Goal: Transaction & Acquisition: Purchase product/service

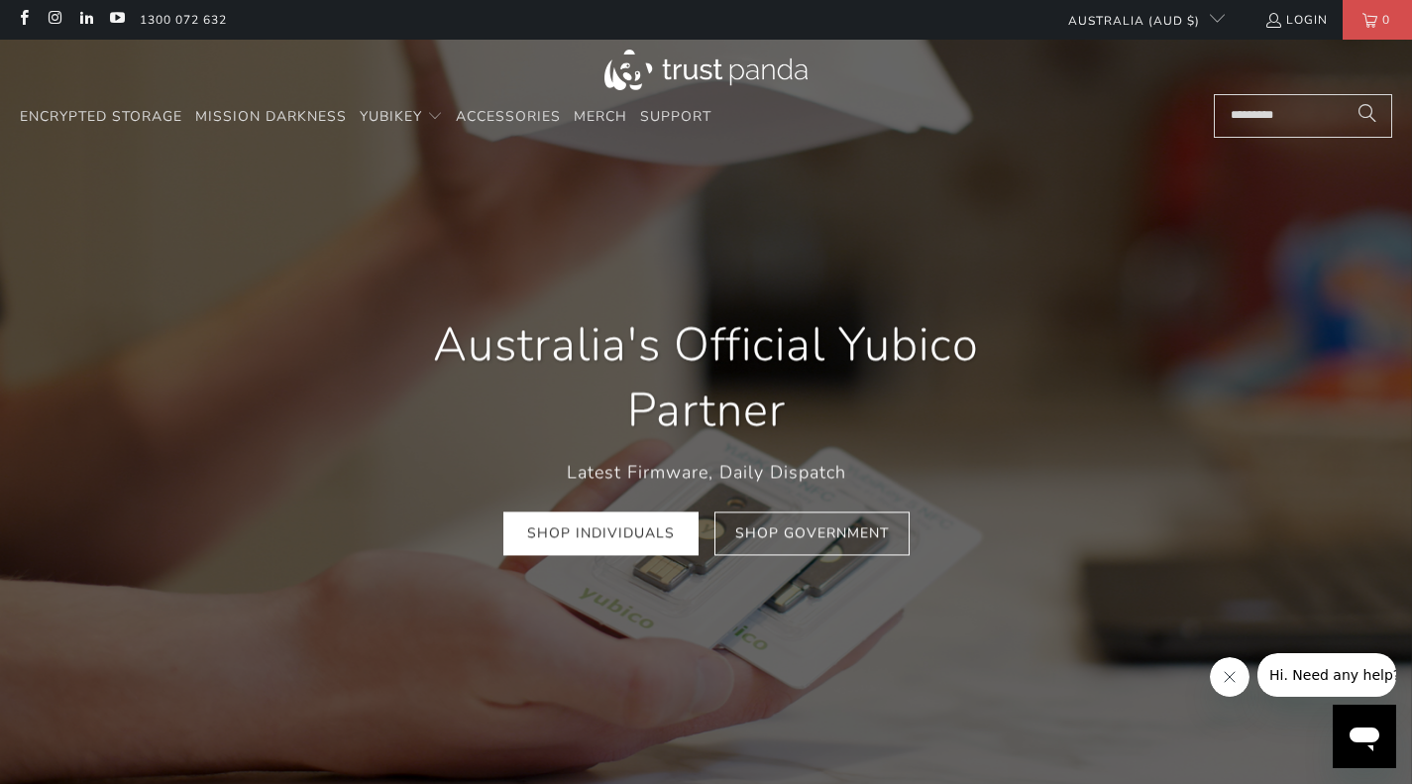
click at [742, 297] on div "Australia's Official Yubico Partner Latest Firmware, Daily Dispatch Shop Indivi…" at bounding box center [706, 434] width 713 height 302
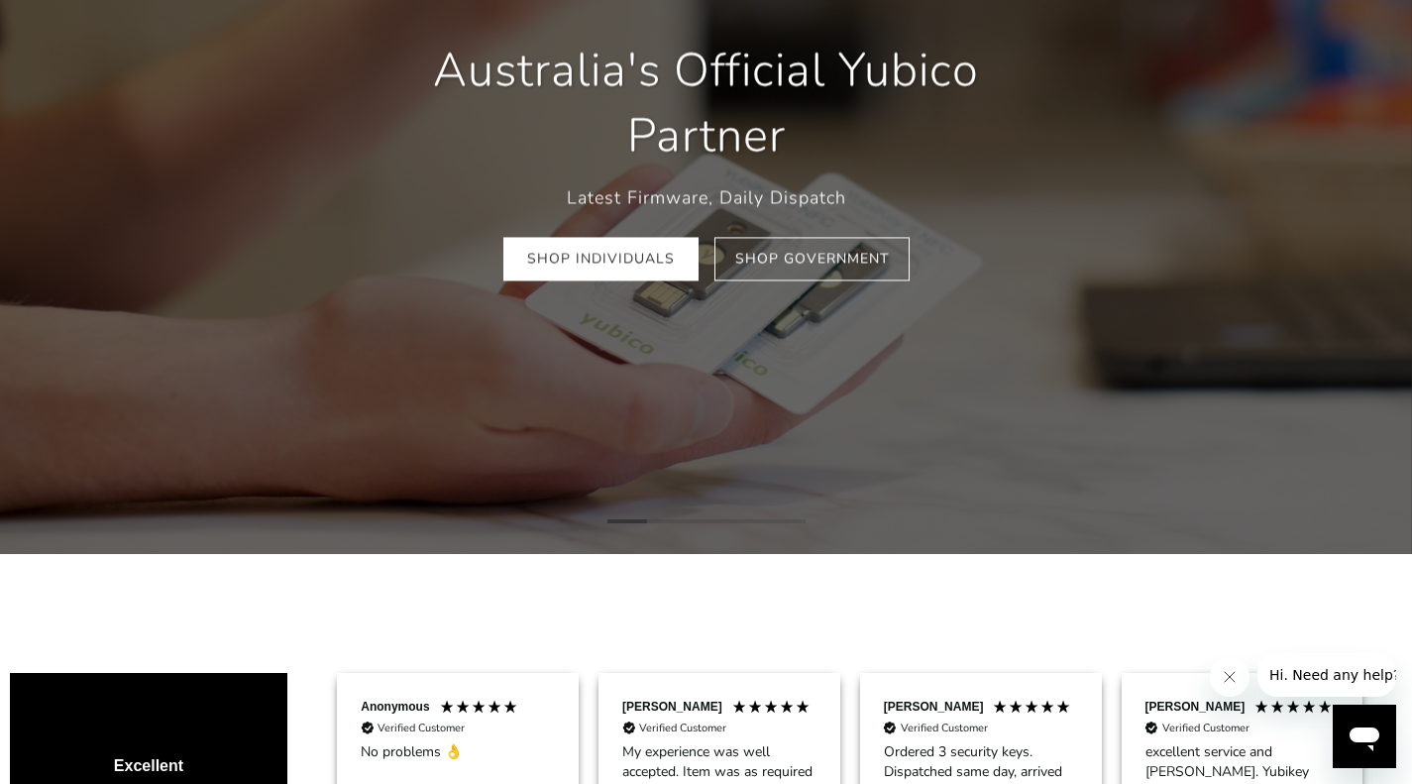
scroll to position [273, 0]
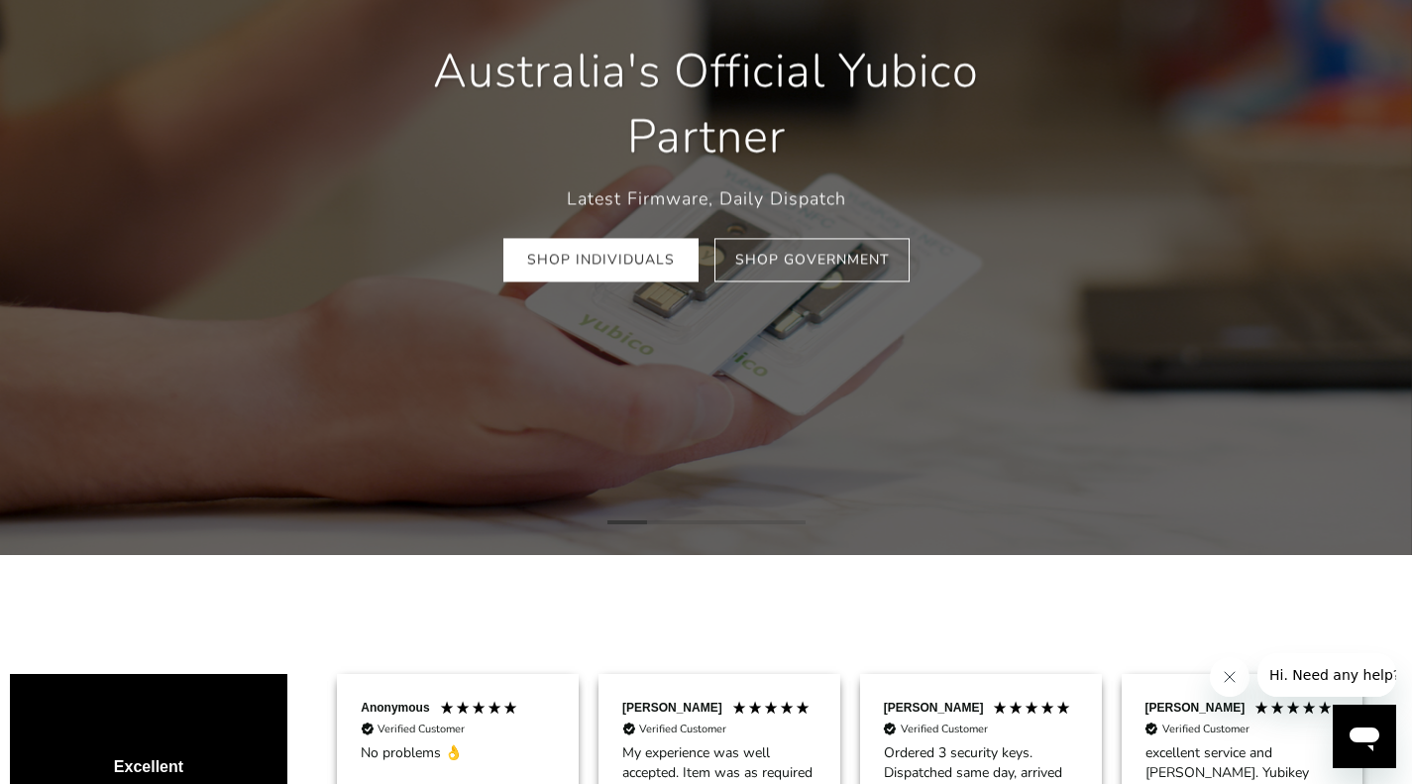
click at [590, 277] on link "Shop Individuals" at bounding box center [600, 260] width 195 height 45
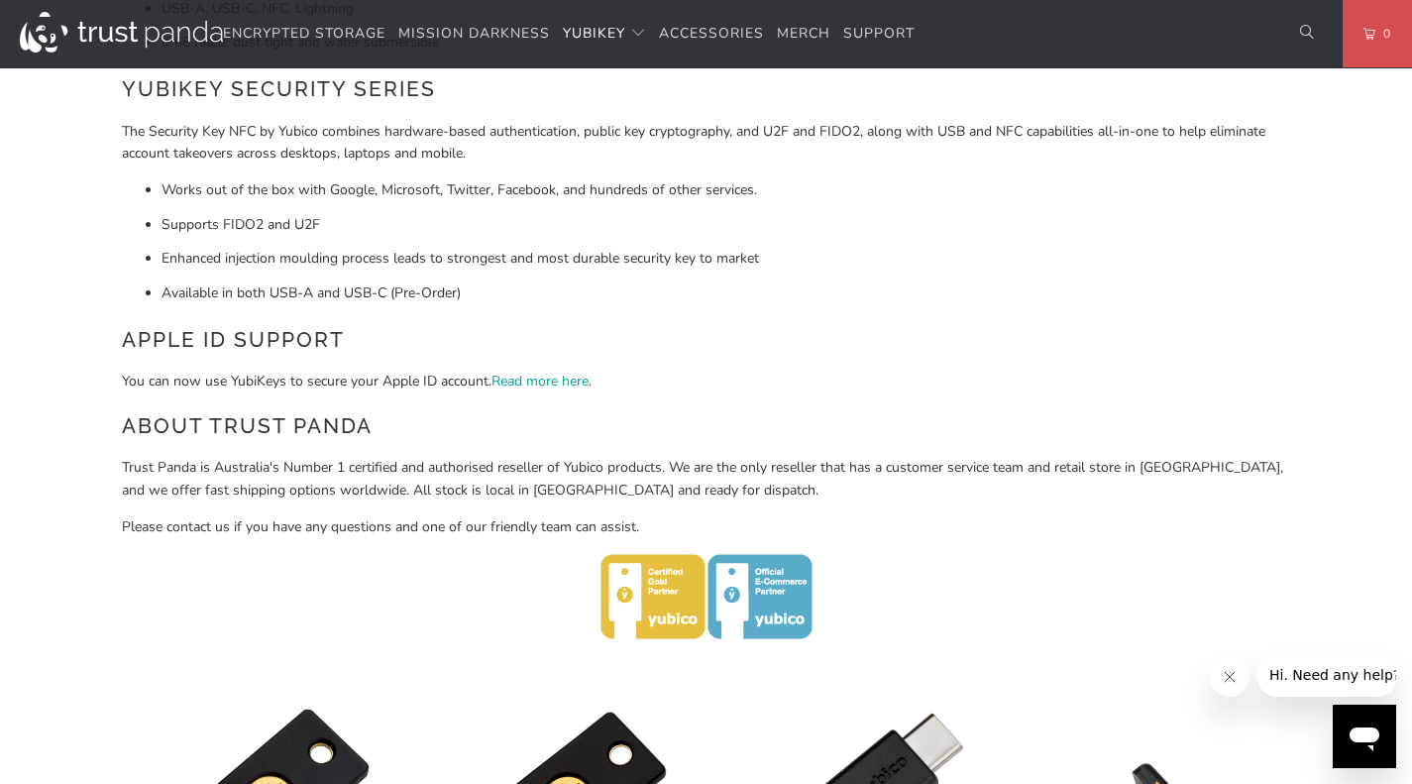
scroll to position [396, 0]
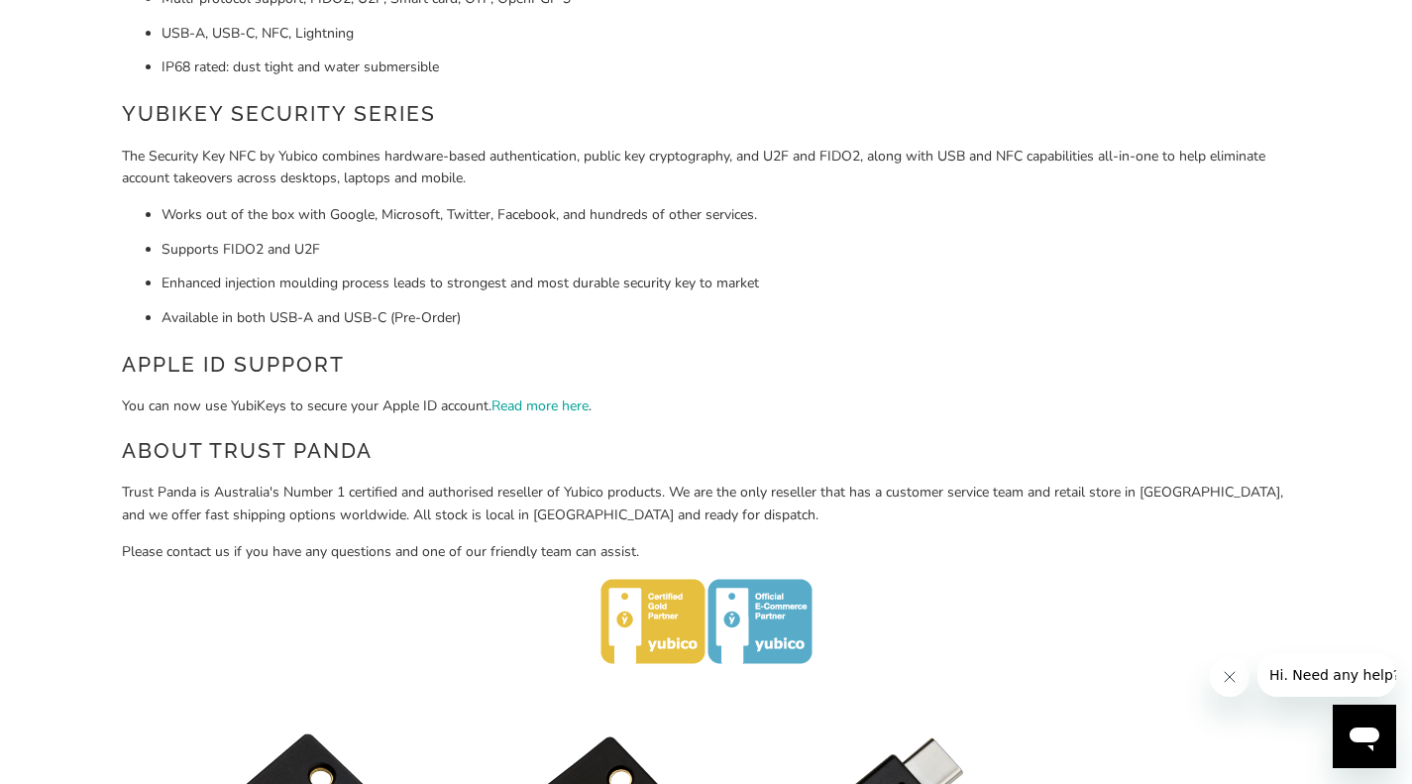
click at [345, 232] on ul "Works out of the box with Google, Microsoft, Twitter, Facebook, and hundreds of…" at bounding box center [706, 266] width 1169 height 125
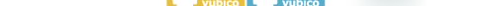
scroll to position [1182, 0]
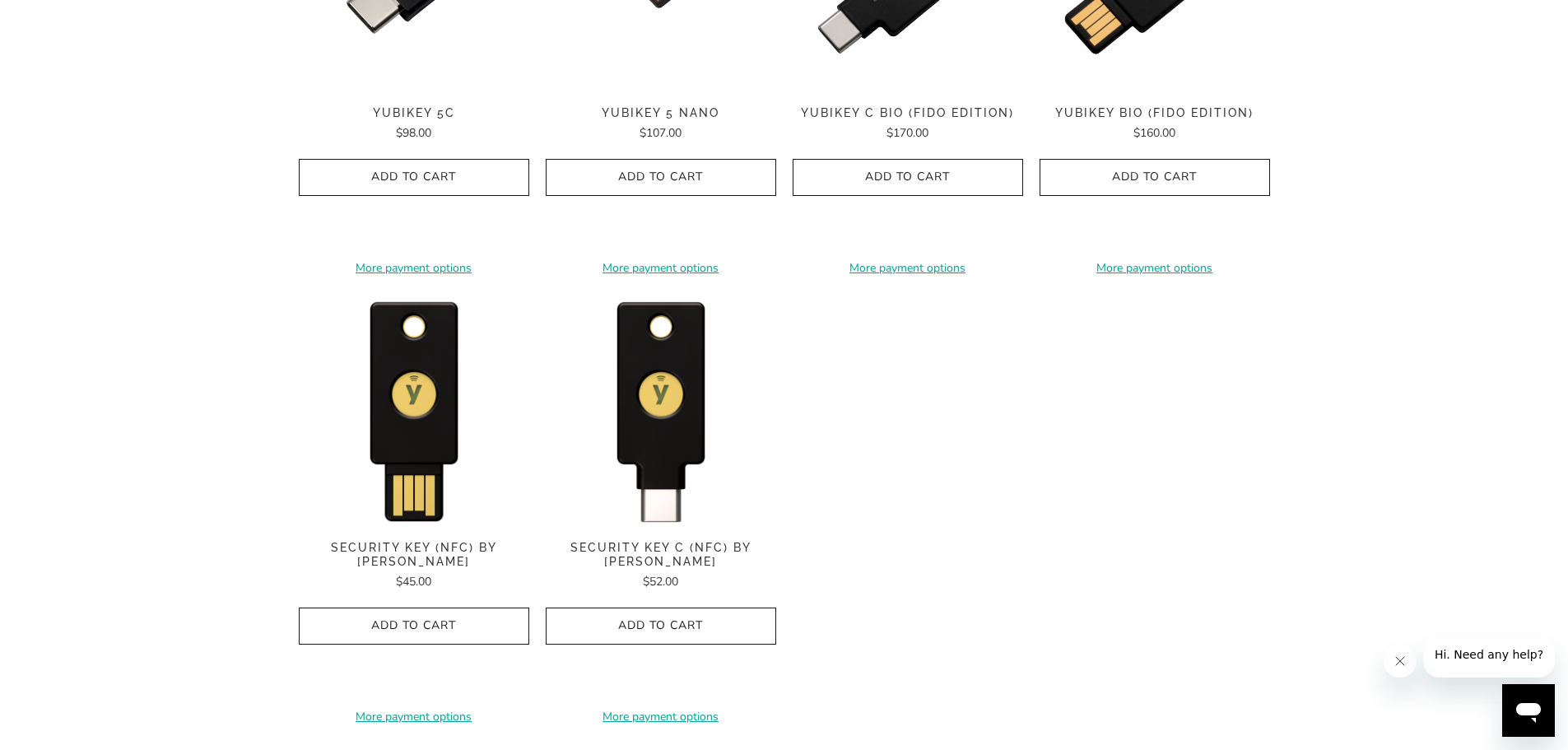
scroll to position [1480, 0]
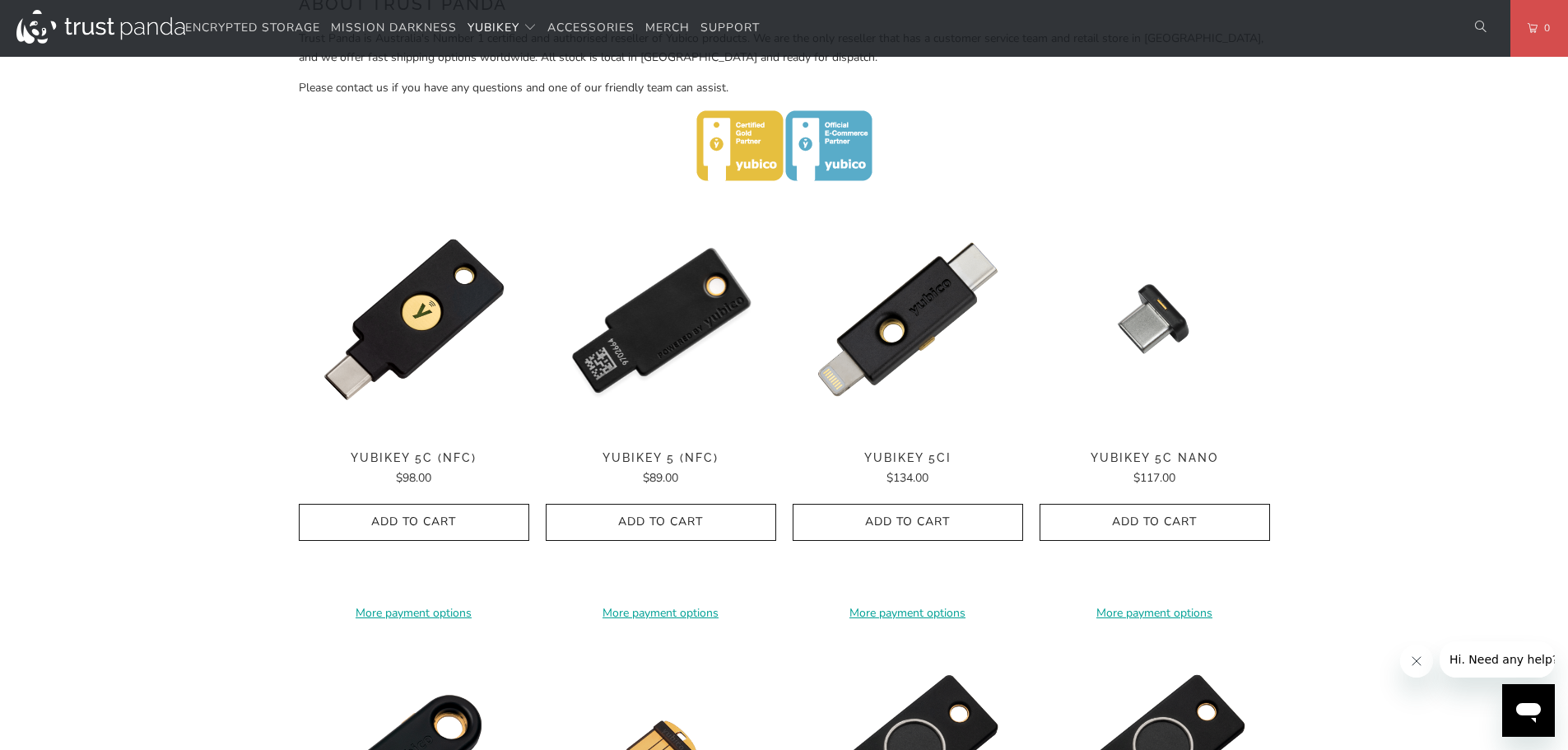
scroll to position [655, 0]
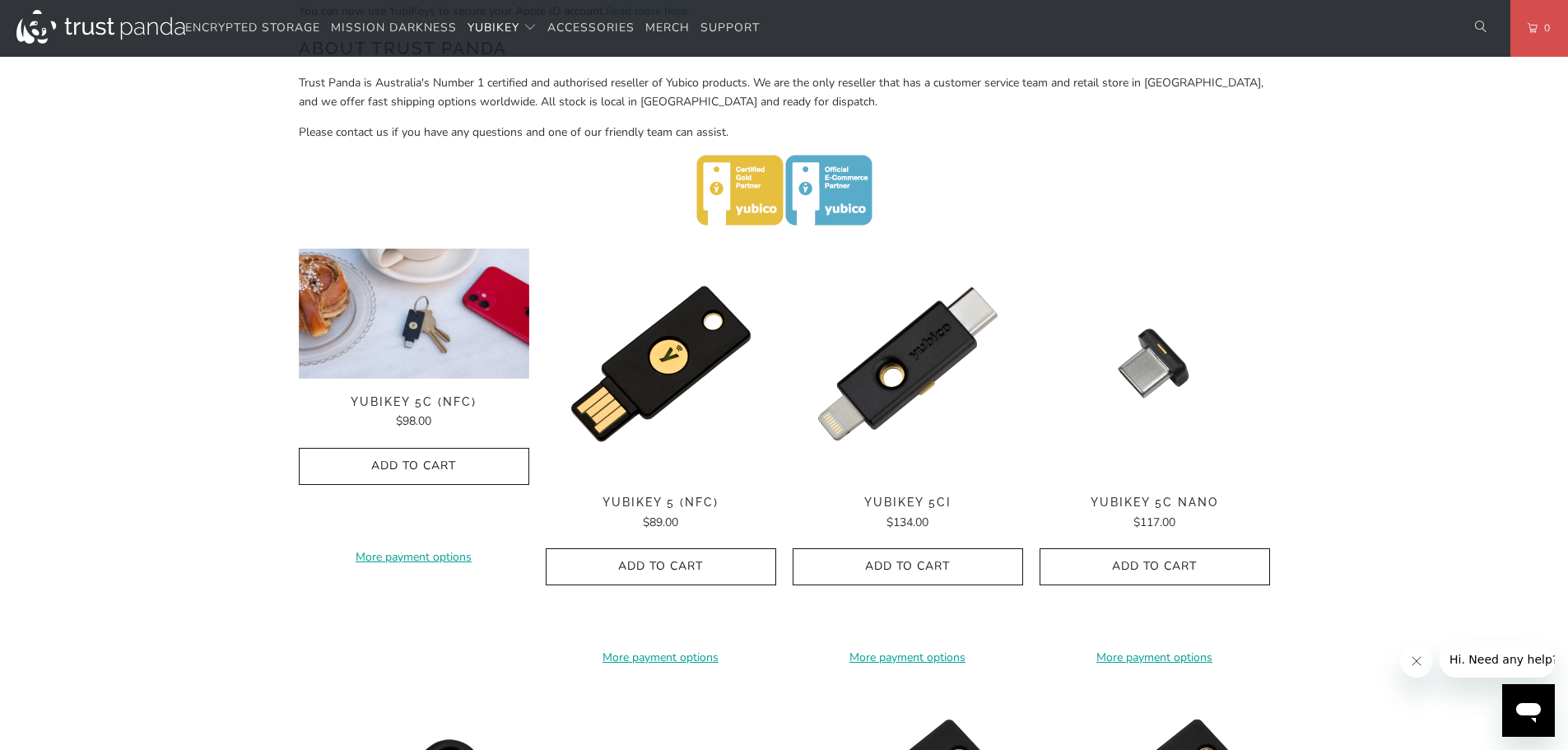
click at [412, 342] on img at bounding box center [414, 313] width 230 height 130
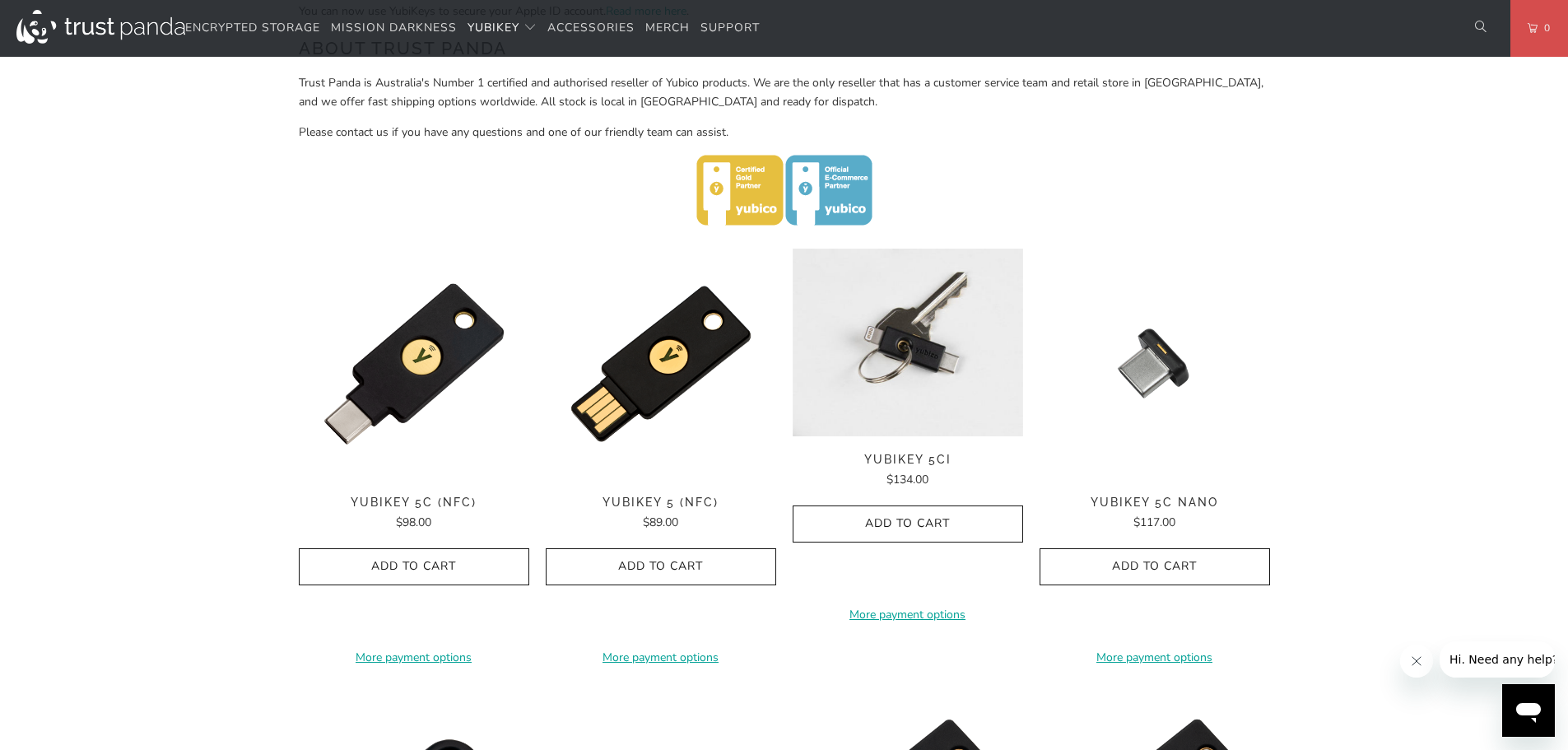
click at [961, 371] on img at bounding box center [907, 342] width 230 height 188
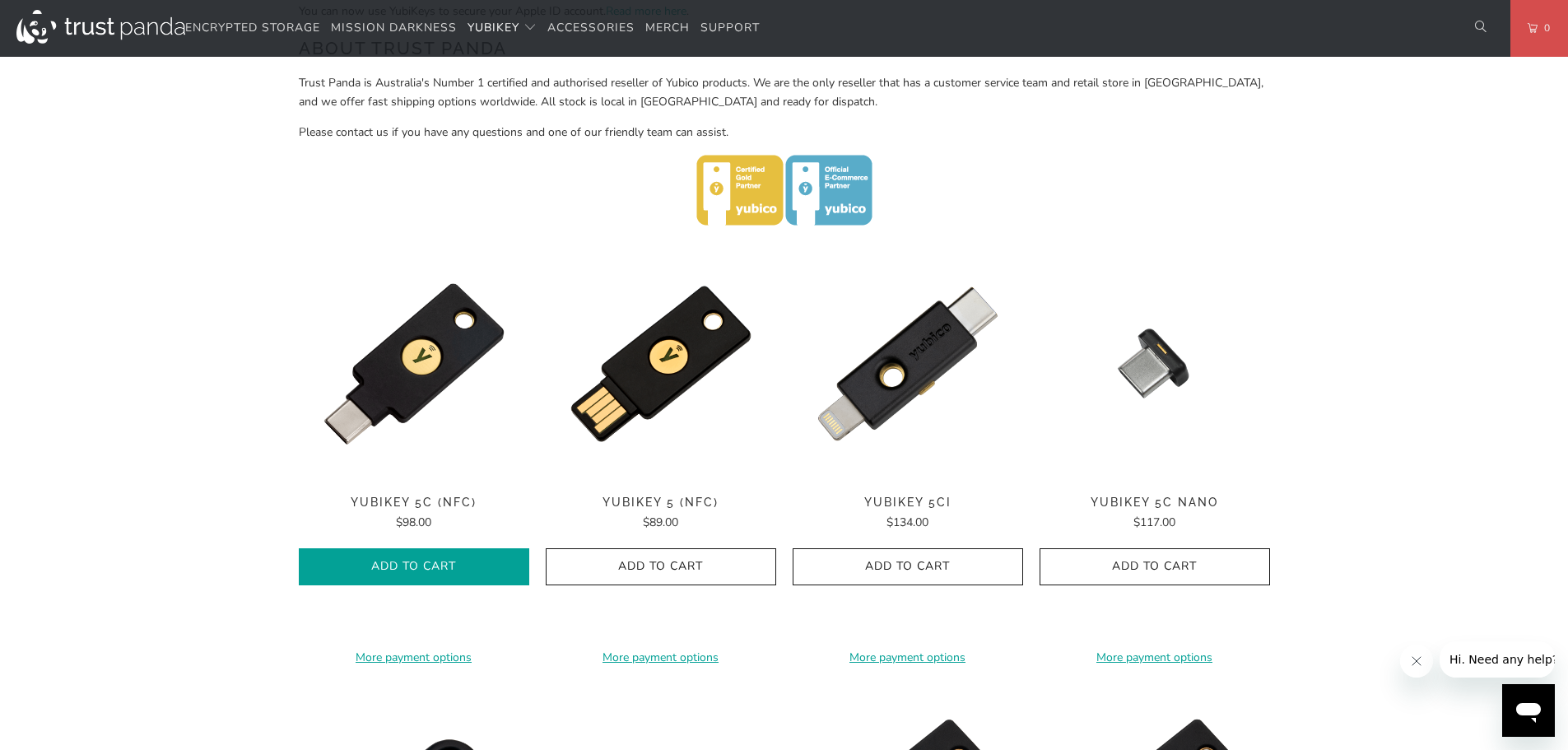
click at [445, 561] on span "Add to Cart" at bounding box center [414, 566] width 196 height 14
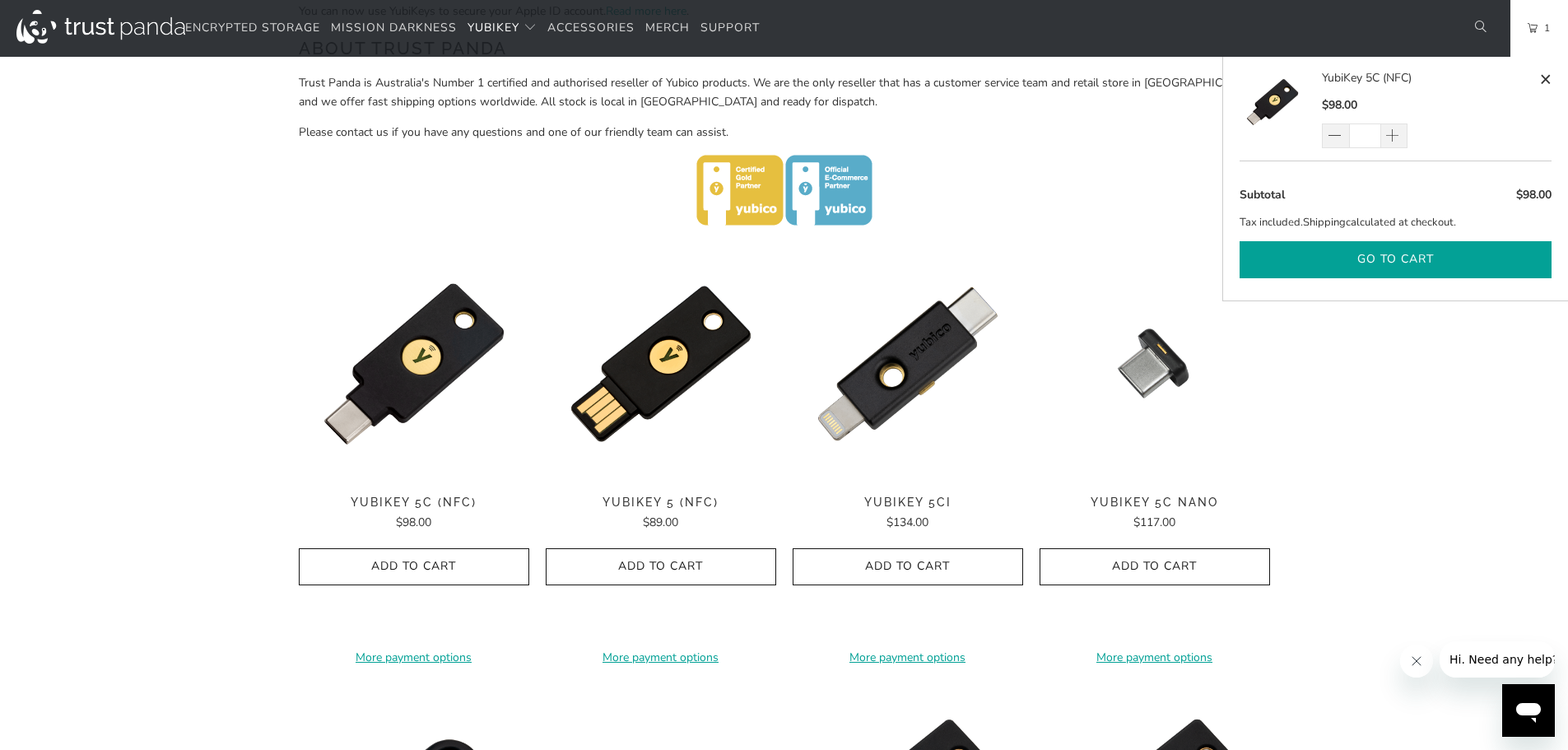
click at [1398, 257] on button "Go to cart" at bounding box center [1396, 259] width 312 height 37
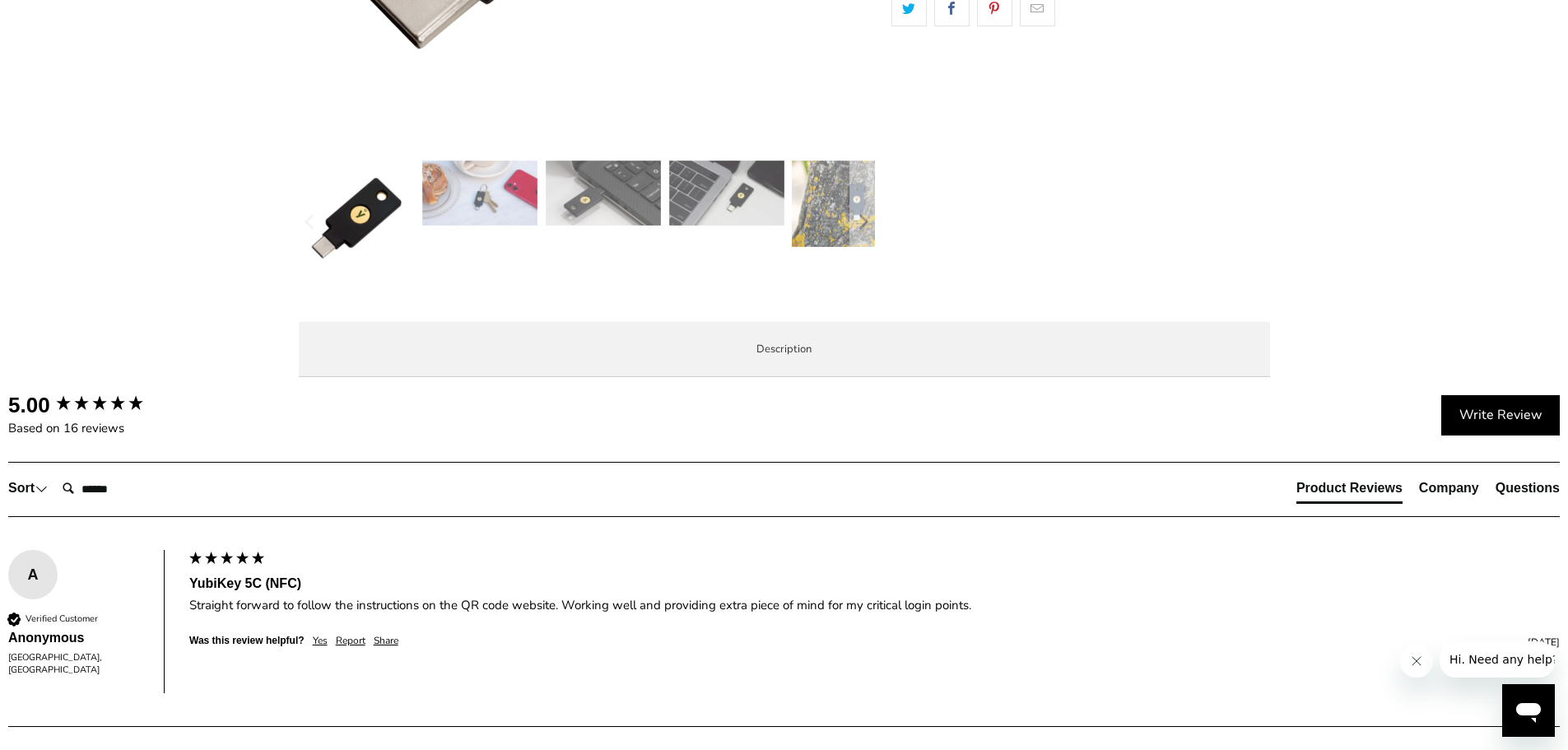
scroll to position [589, 0]
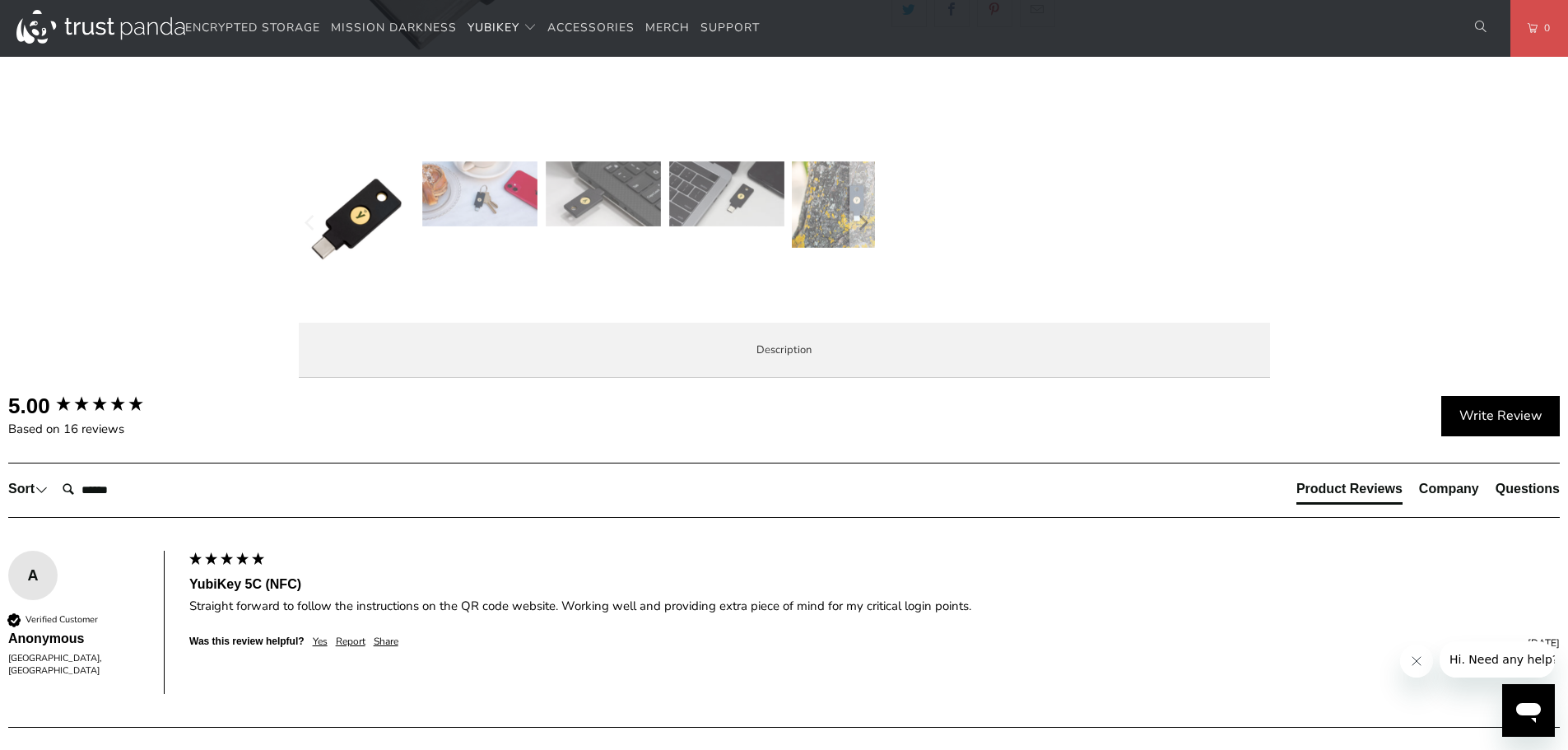
click at [0, 0] on span "Specifications" at bounding box center [0, 0] width 0 height 0
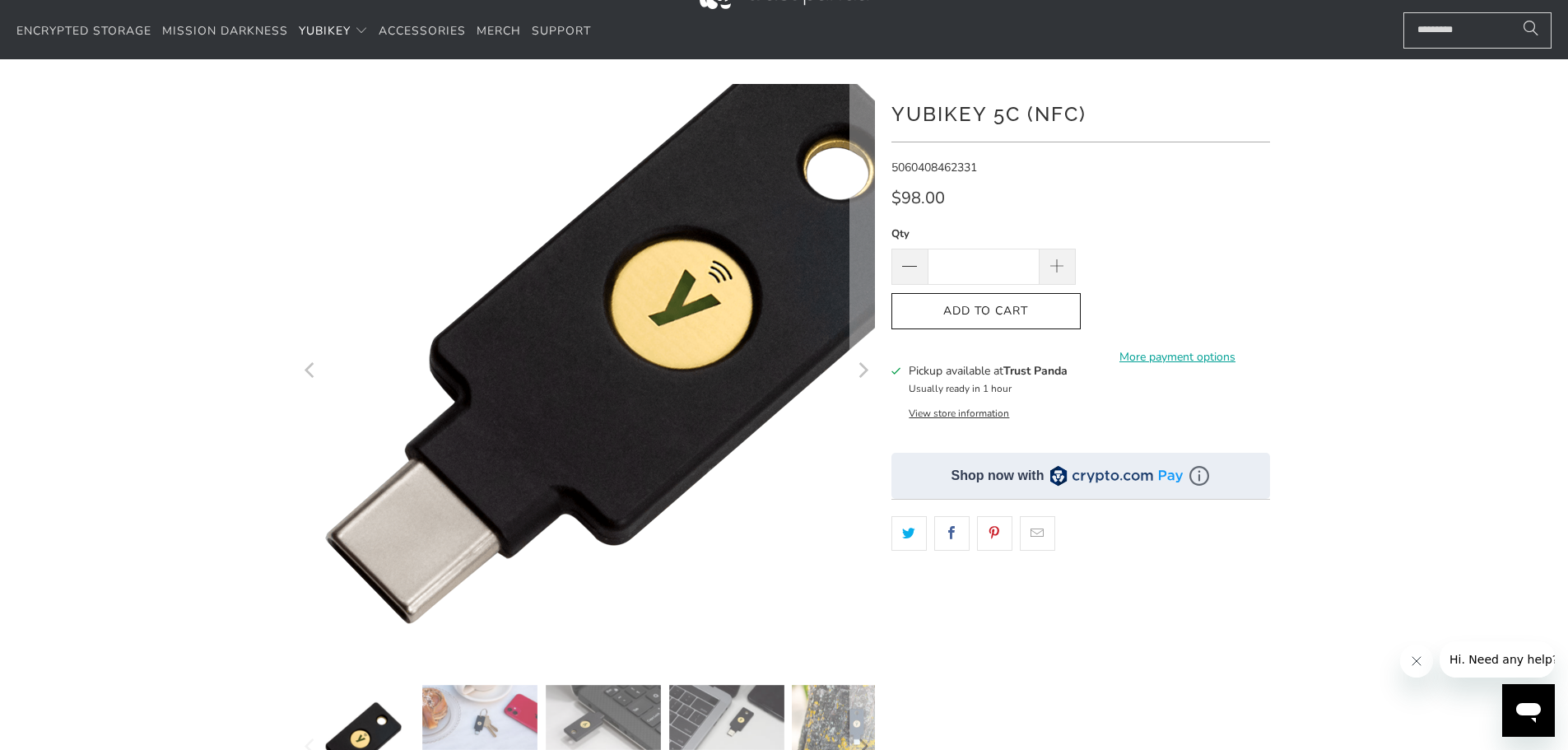
scroll to position [0, 0]
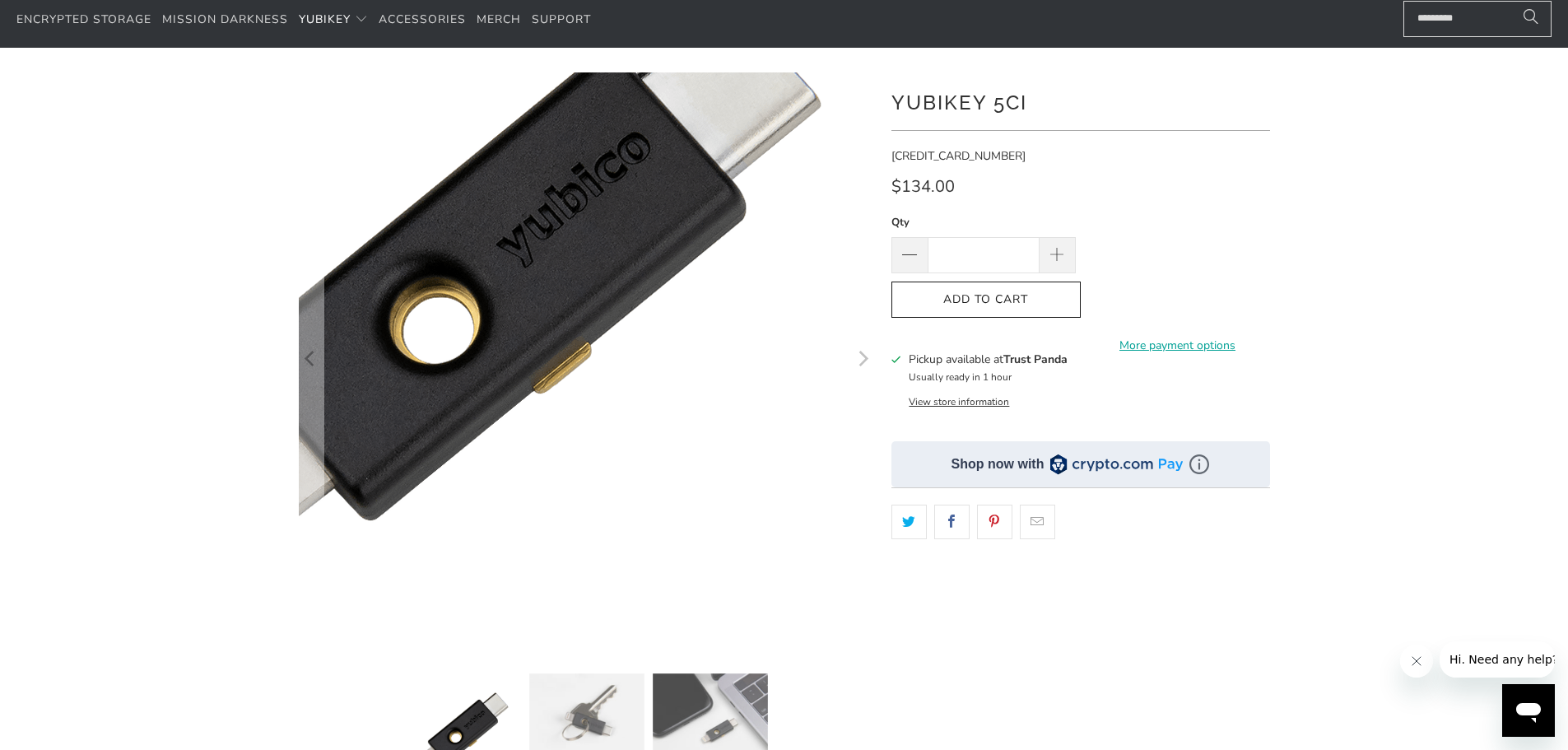
scroll to position [76, 0]
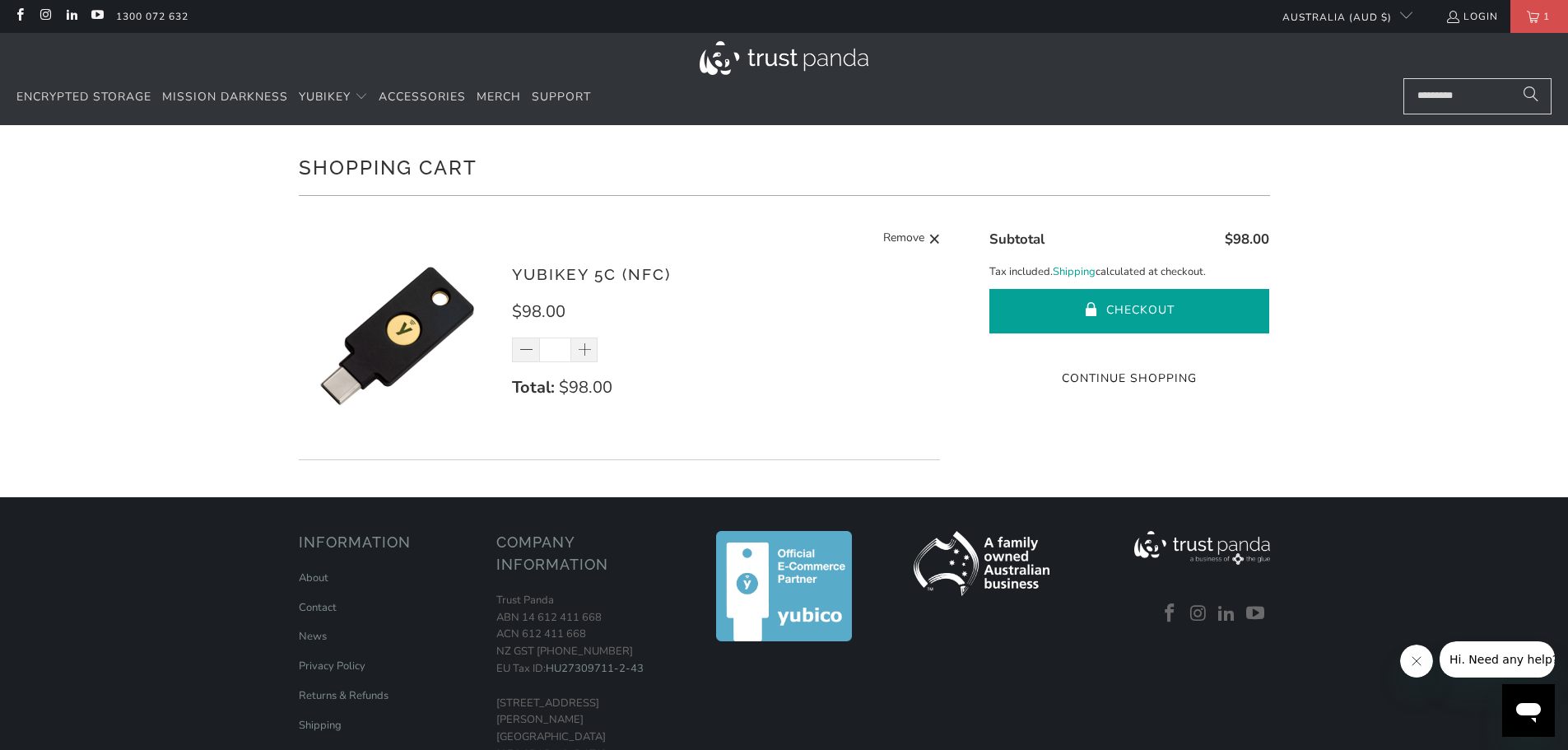
click at [1143, 315] on button "Checkout" at bounding box center [1129, 311] width 280 height 45
